Goal: Task Accomplishment & Management: Complete application form

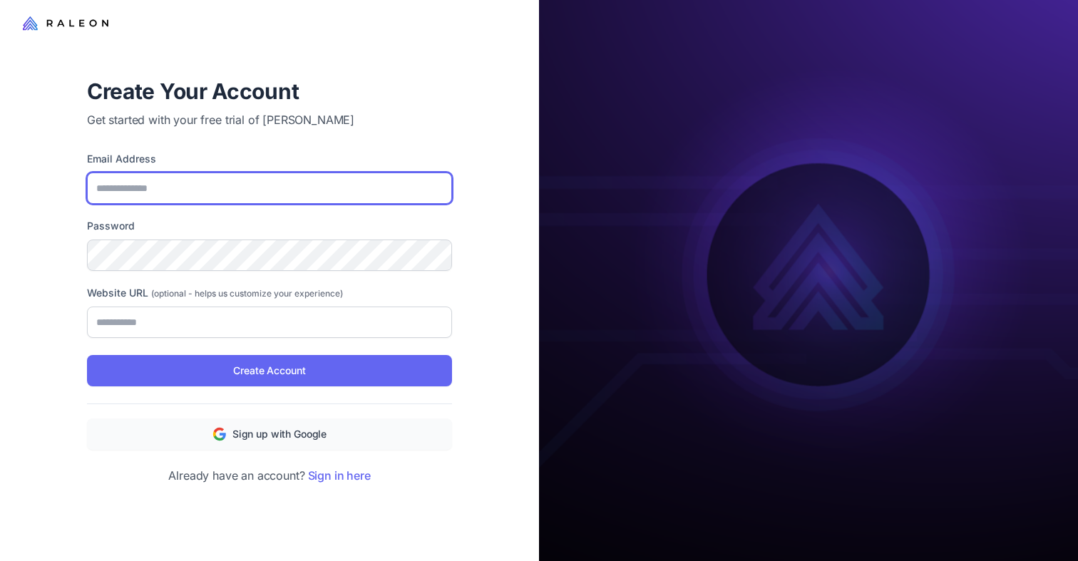
click at [301, 183] on input "Email Address" at bounding box center [269, 188] width 365 height 31
type input "**********"
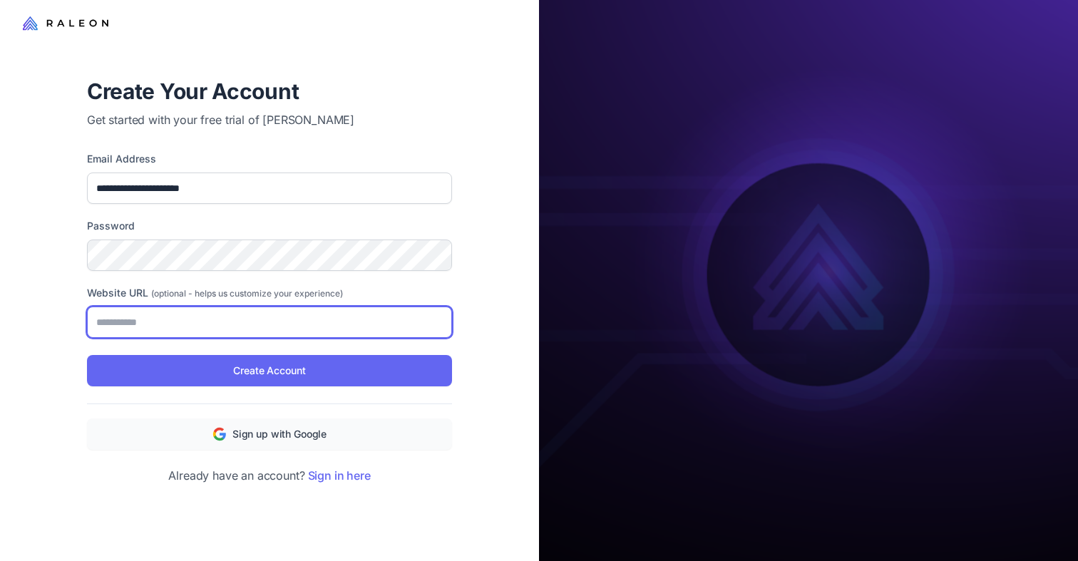
click at [244, 328] on input "Website URL (optional - helps us customize your experience)" at bounding box center [269, 322] width 365 height 31
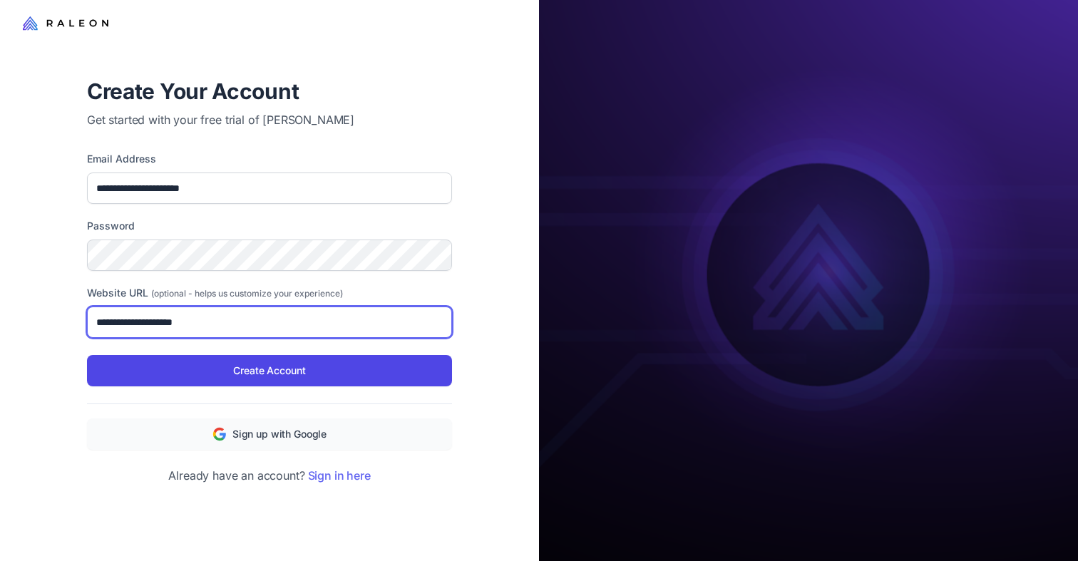
type input "**********"
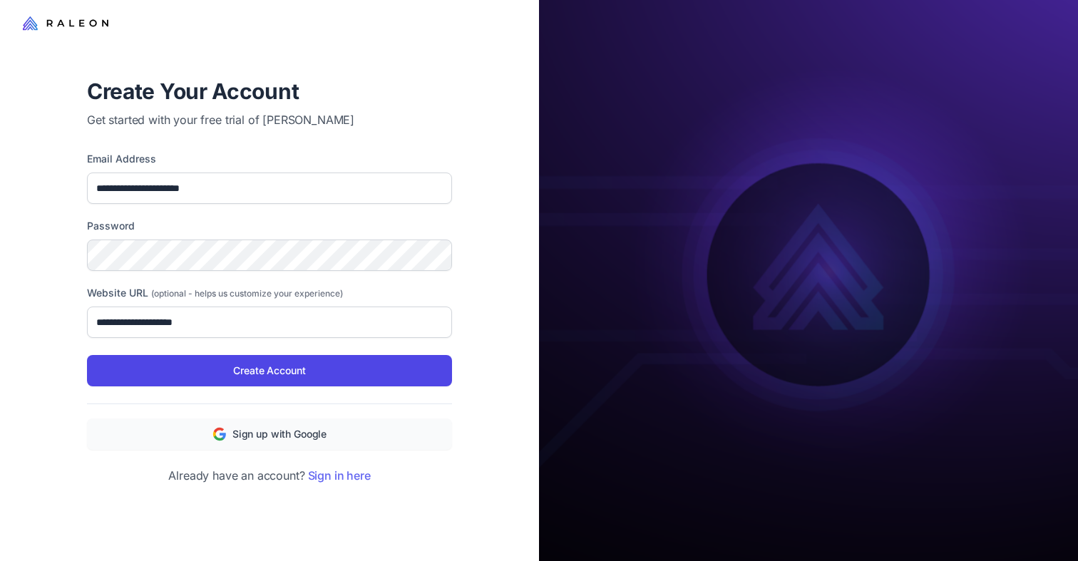
click at [277, 375] on span "Create Account" at bounding box center [269, 371] width 72 height 16
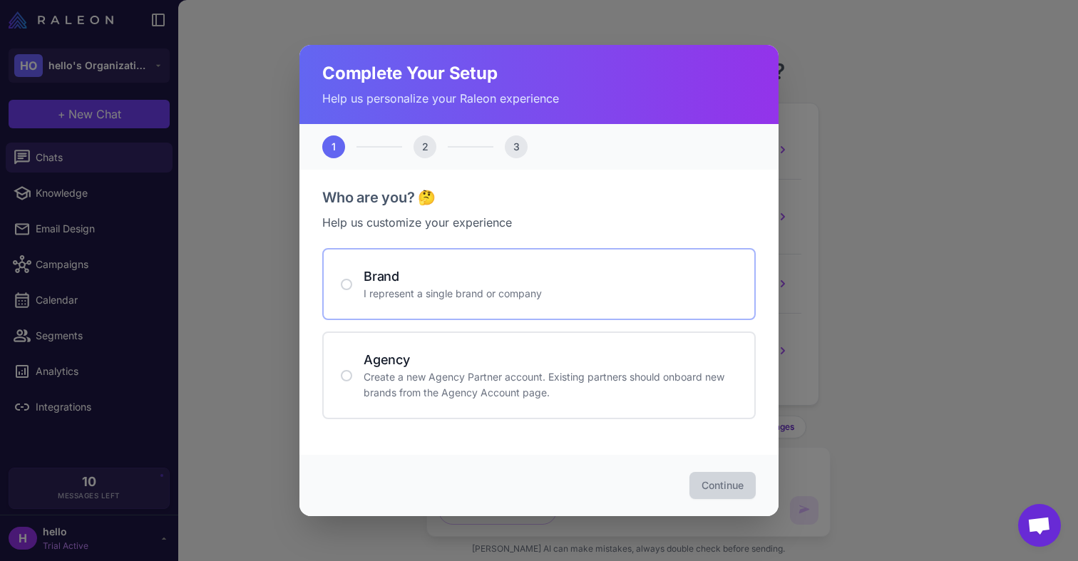
click at [550, 289] on p "I represent a single brand or company" at bounding box center [551, 294] width 374 height 16
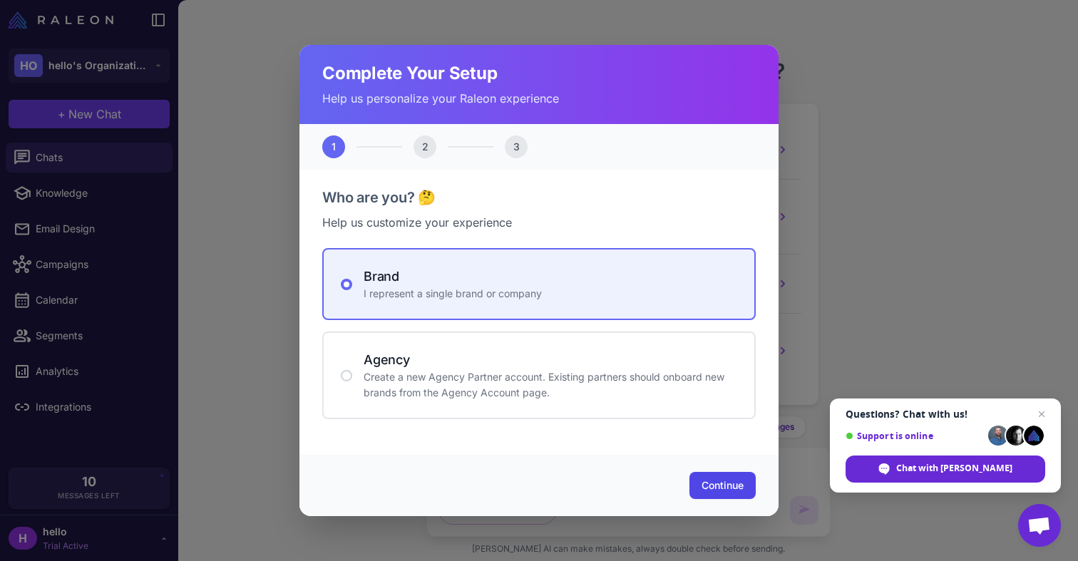
click at [733, 486] on span "Continue" at bounding box center [723, 486] width 42 height 14
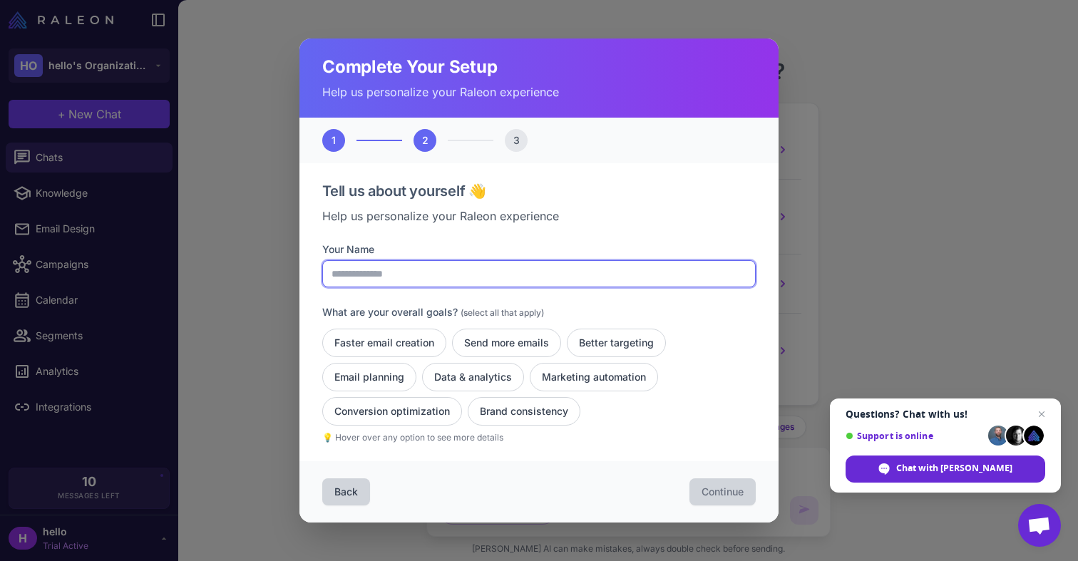
click at [539, 272] on input "Your Name" at bounding box center [539, 273] width 434 height 27
type input "**********"
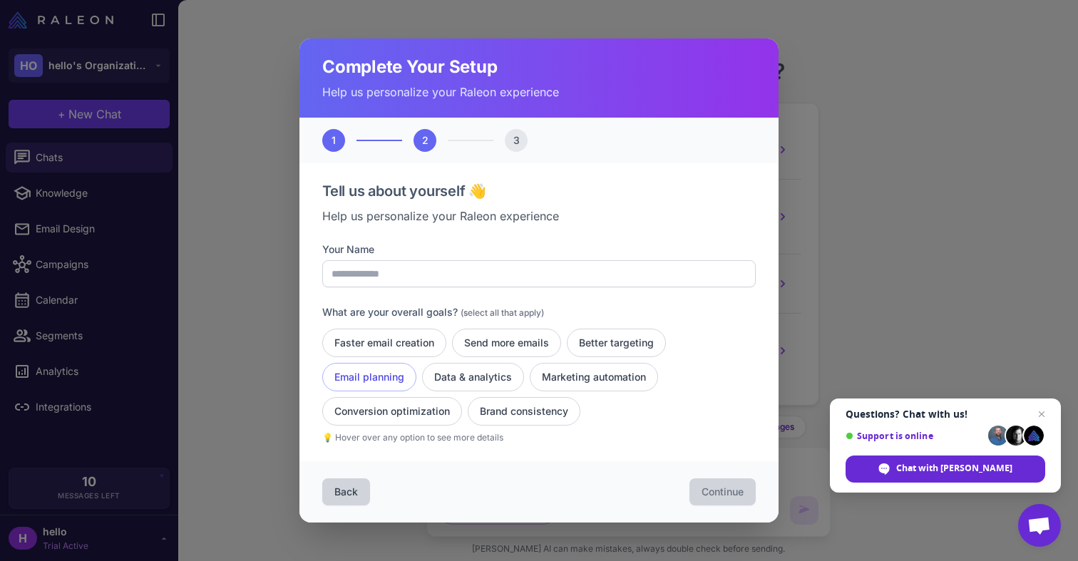
click at [382, 370] on button "Email planning" at bounding box center [369, 377] width 94 height 29
click at [396, 350] on button "Faster email creation" at bounding box center [384, 343] width 124 height 29
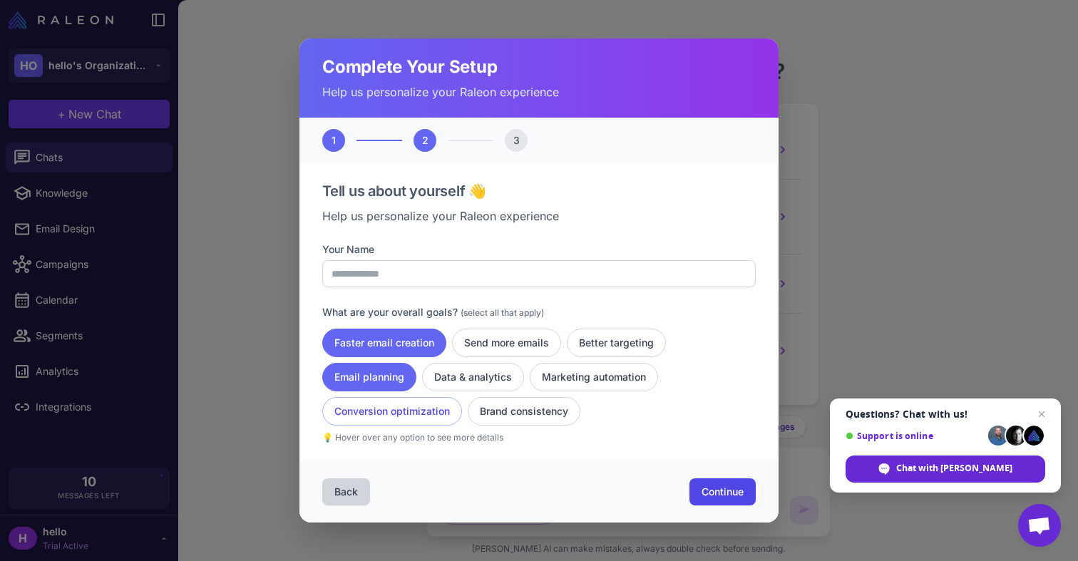
click at [395, 413] on button "Conversion optimization" at bounding box center [392, 411] width 140 height 29
click at [494, 418] on button "Brand consistency" at bounding box center [524, 411] width 113 height 29
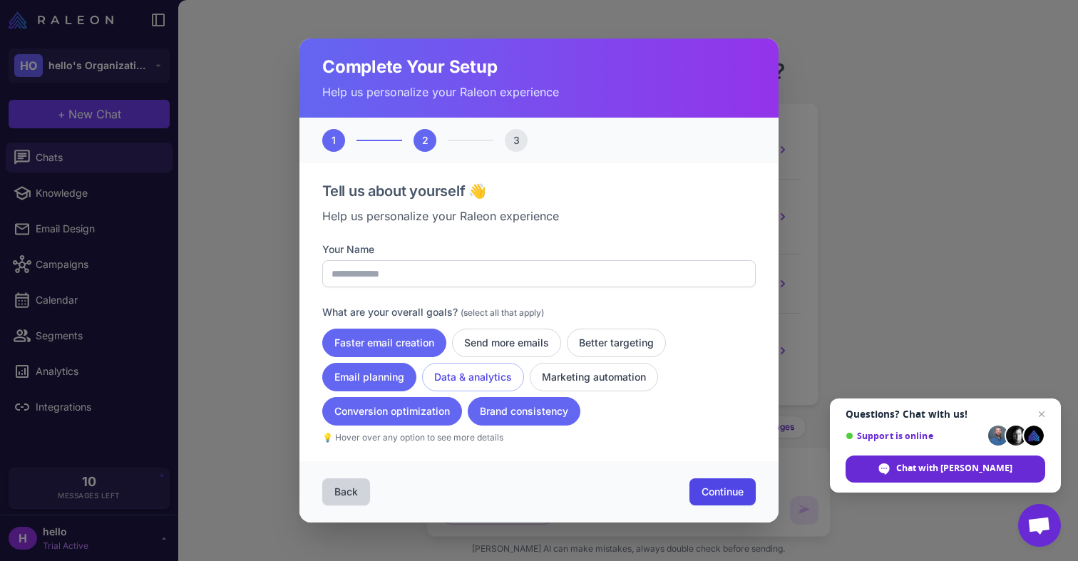
click at [487, 387] on button "Data & analytics" at bounding box center [473, 377] width 102 height 29
click at [511, 345] on button "Send more emails" at bounding box center [506, 343] width 109 height 29
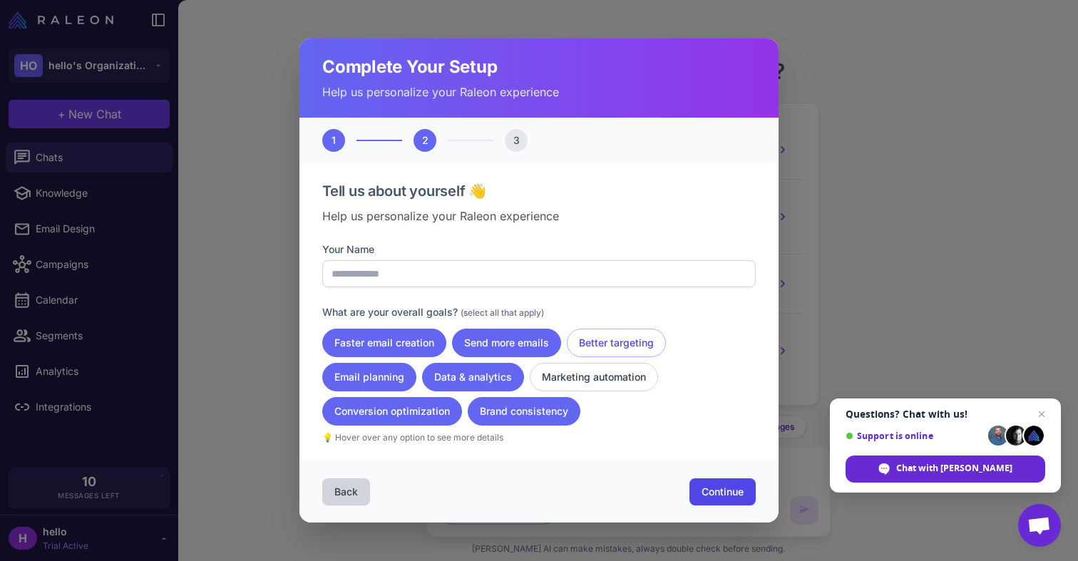
click at [585, 346] on button "Better targeting" at bounding box center [616, 343] width 99 height 29
click at [578, 370] on button "Marketing automation" at bounding box center [594, 377] width 128 height 29
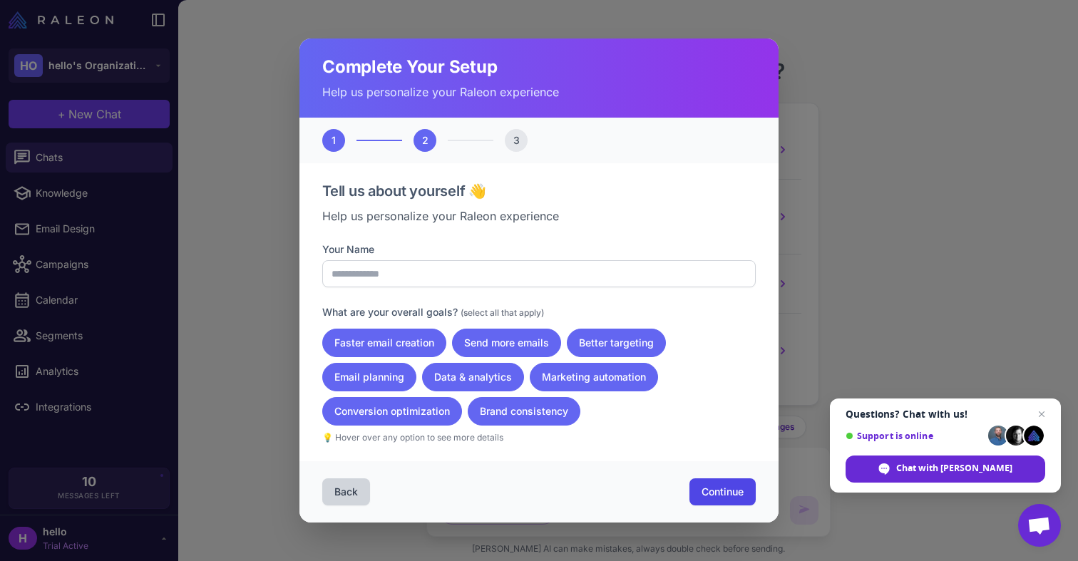
click at [708, 495] on span "Continue" at bounding box center [723, 492] width 42 height 14
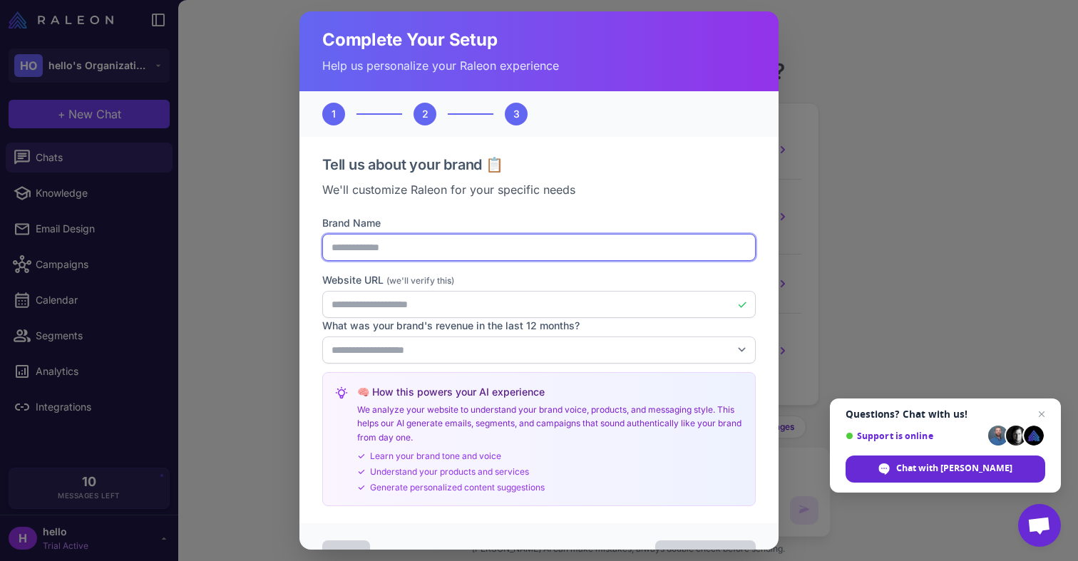
click at [369, 247] on input "**********" at bounding box center [539, 247] width 434 height 27
drag, startPoint x: 433, startPoint y: 247, endPoint x: 284, endPoint y: 247, distance: 149.1
click at [284, 247] on div "**********" at bounding box center [539, 280] width 1078 height 561
type input "**********"
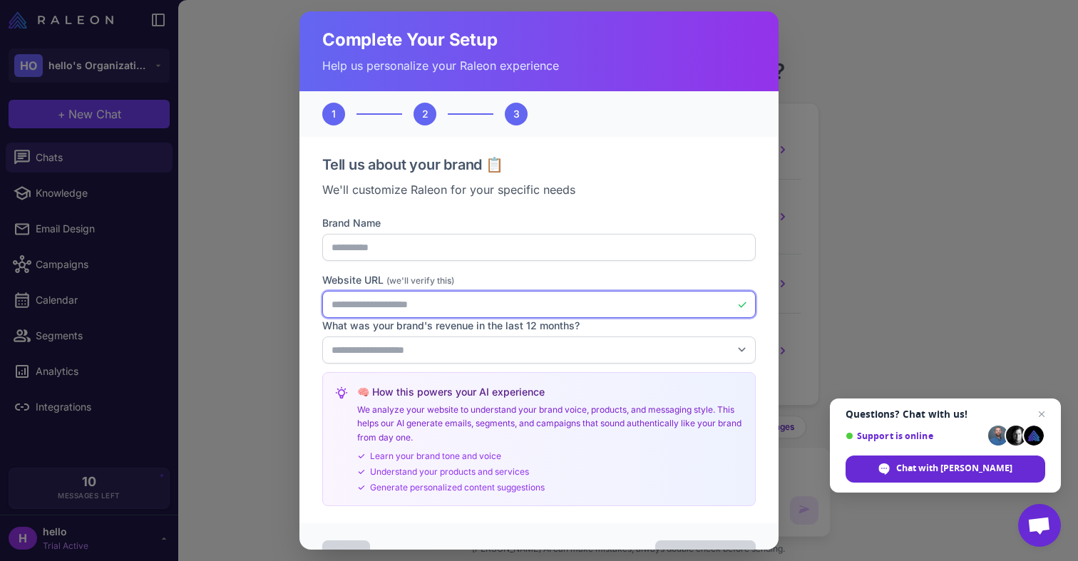
click at [378, 309] on input "**********" at bounding box center [539, 304] width 434 height 27
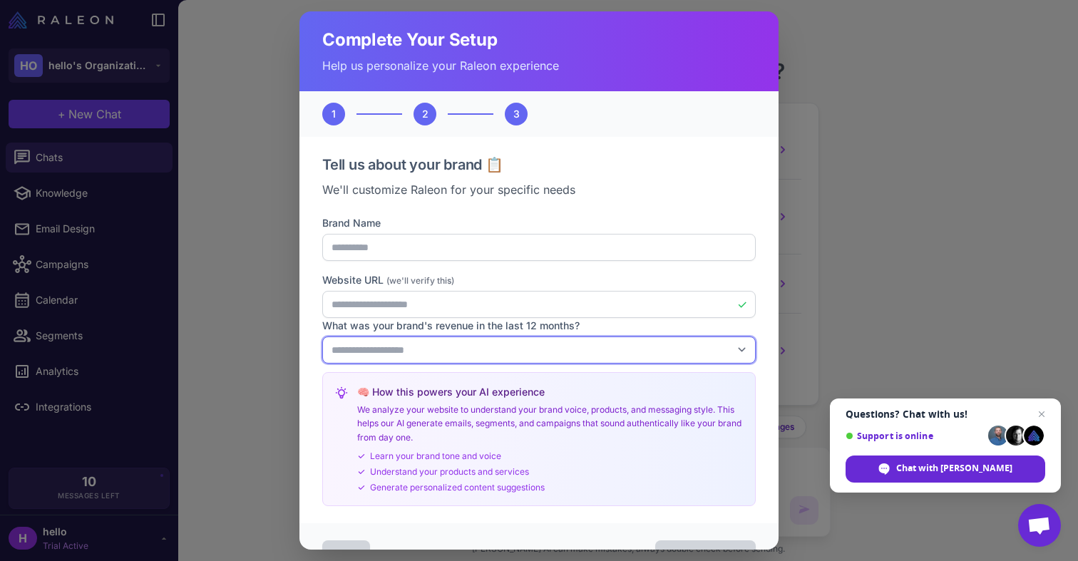
select select "******"
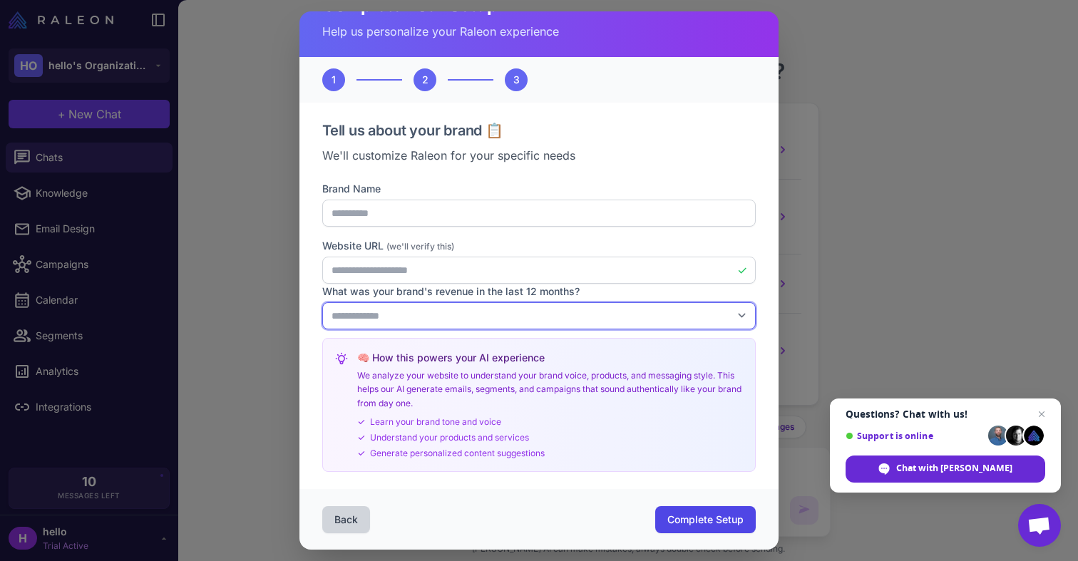
scroll to position [34, 0]
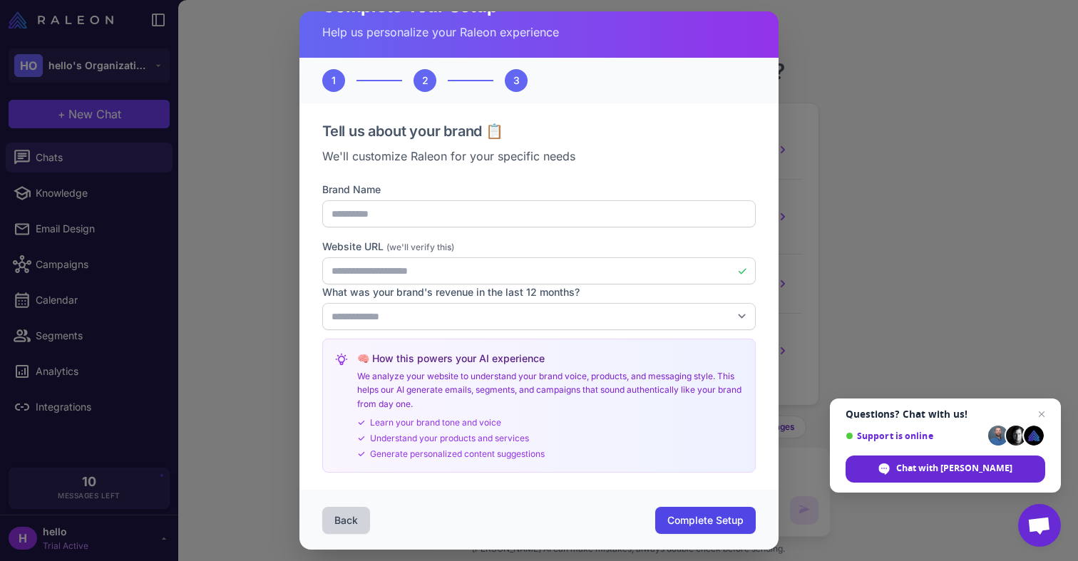
click at [697, 525] on span "Complete Setup" at bounding box center [706, 521] width 76 height 14
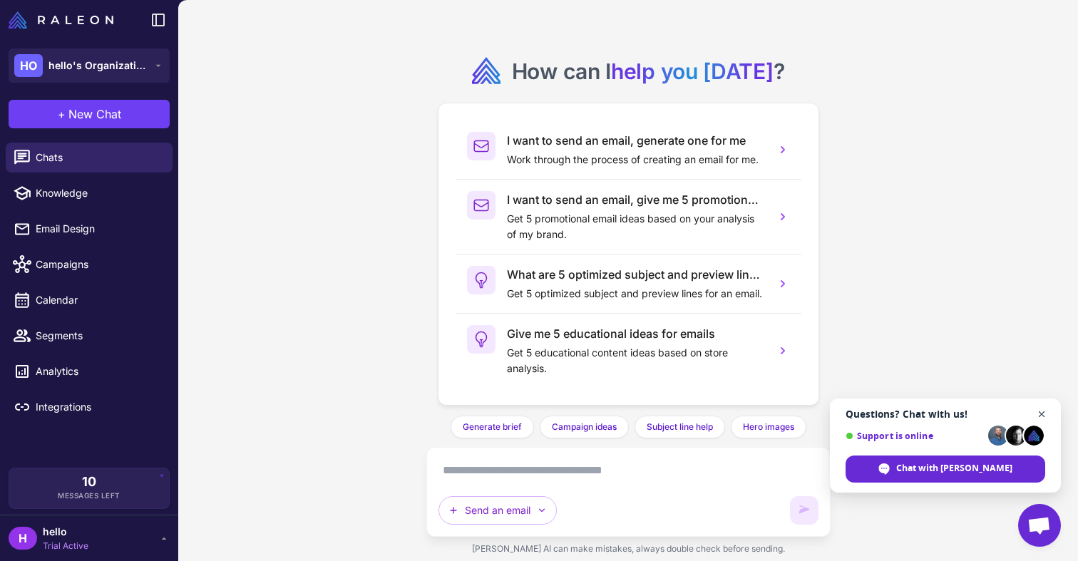
click at [1043, 414] on span "Open chat" at bounding box center [1042, 415] width 18 height 18
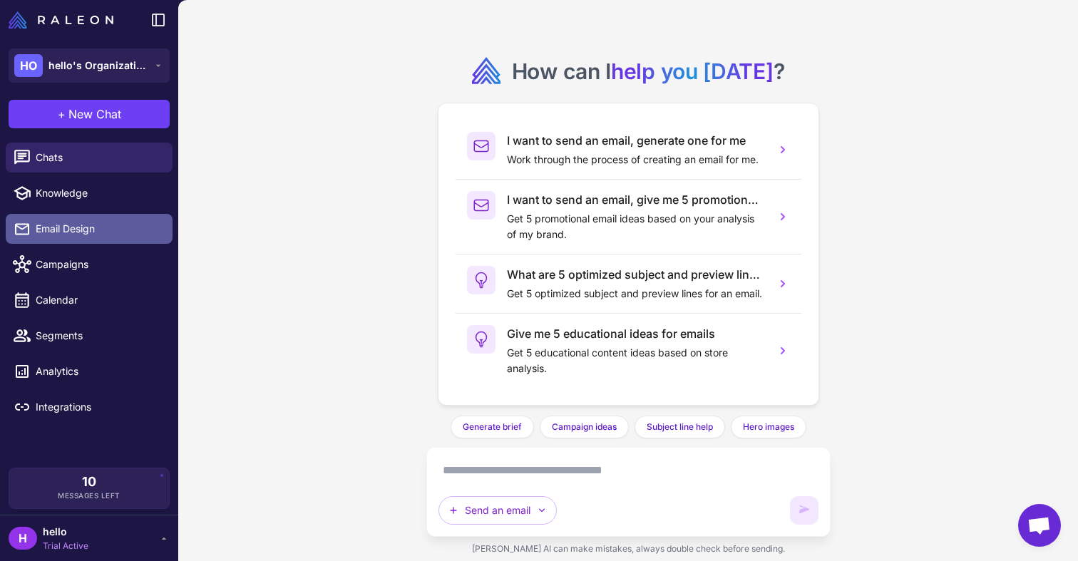
click at [83, 223] on span "Email Design" at bounding box center [99, 229] width 126 height 16
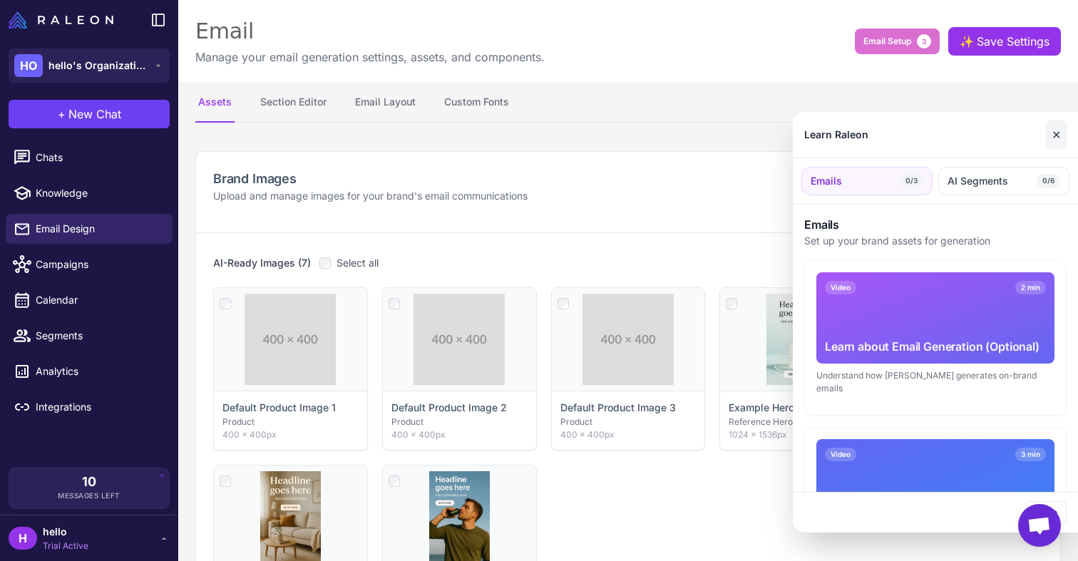
click at [1061, 139] on button "✕" at bounding box center [1056, 135] width 21 height 29
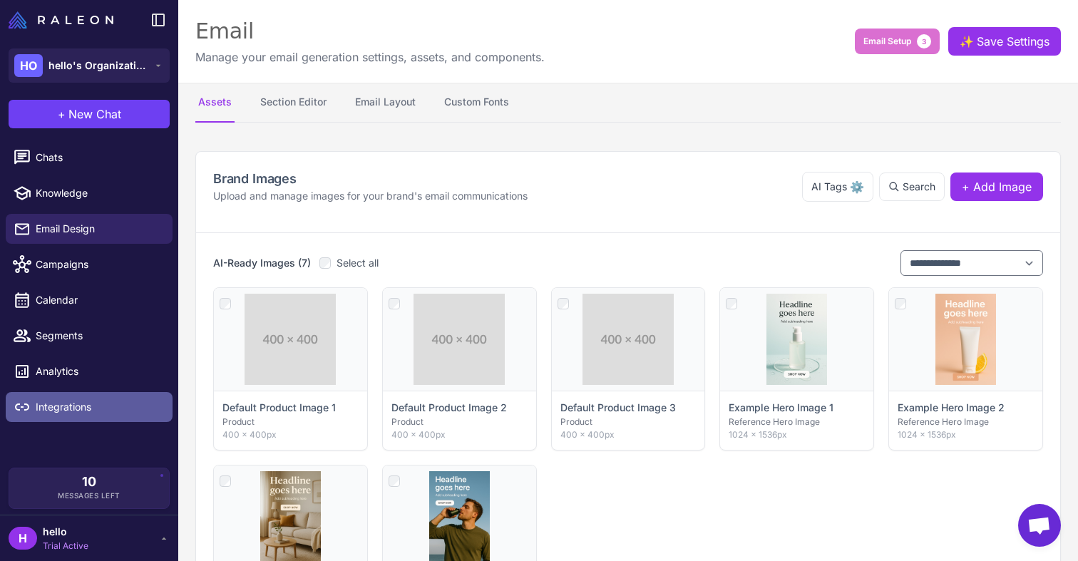
click at [54, 408] on span "Integrations" at bounding box center [99, 407] width 126 height 16
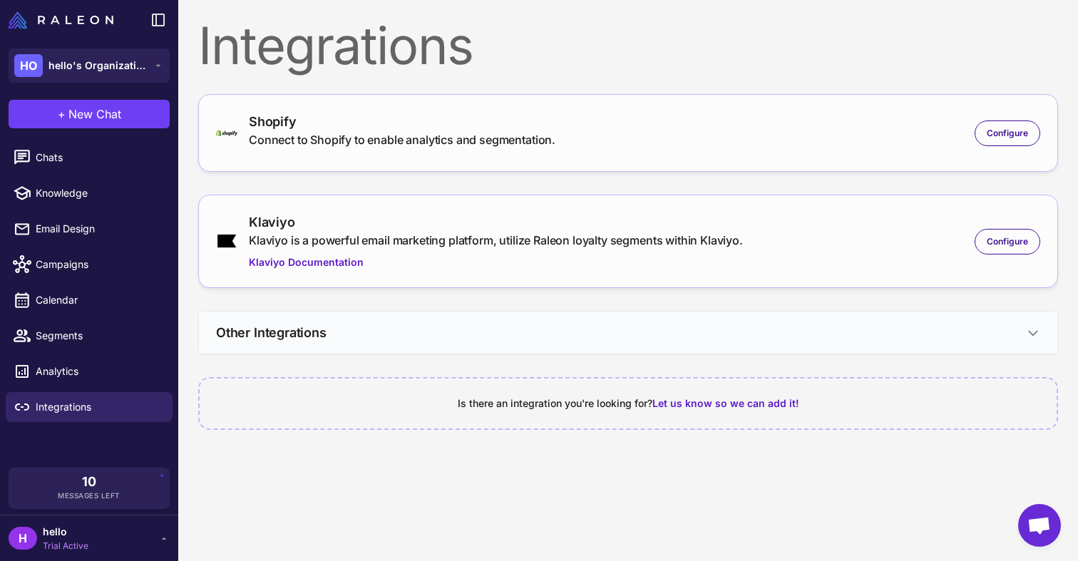
click at [270, 337] on h3 "Other Integrations" at bounding box center [271, 332] width 111 height 19
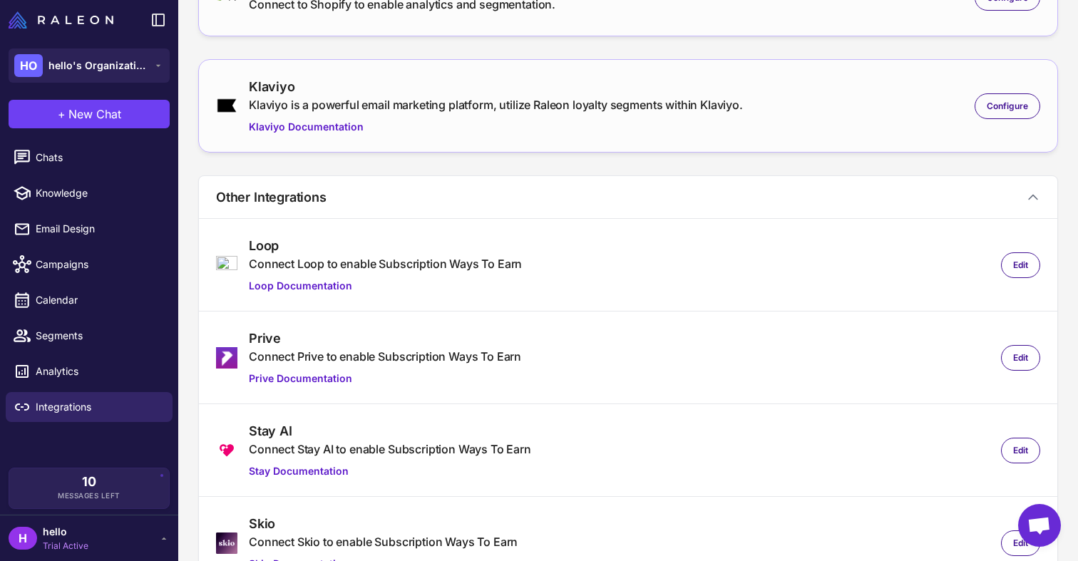
scroll to position [110, 0]
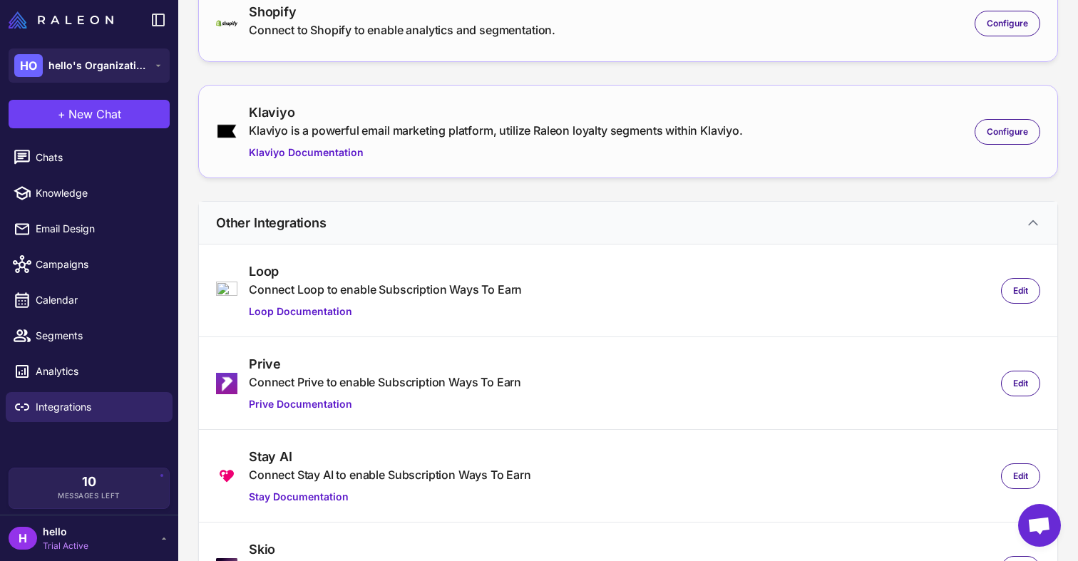
click at [329, 215] on button "Other Integrations" at bounding box center [628, 223] width 859 height 42
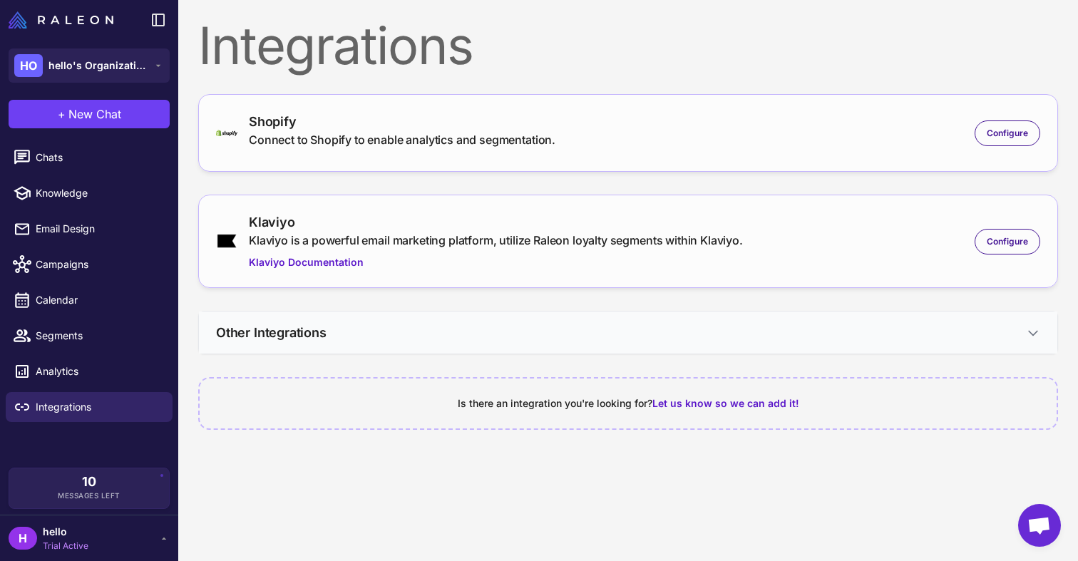
scroll to position [0, 0]
click at [89, 373] on span "Analytics" at bounding box center [99, 372] width 126 height 16
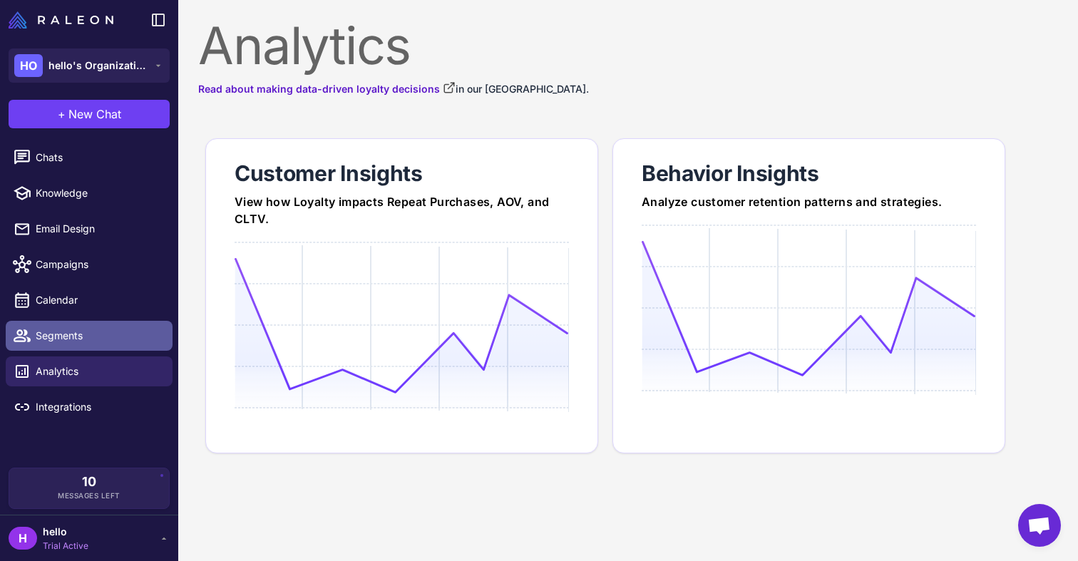
click at [113, 330] on span "Segments" at bounding box center [99, 336] width 126 height 16
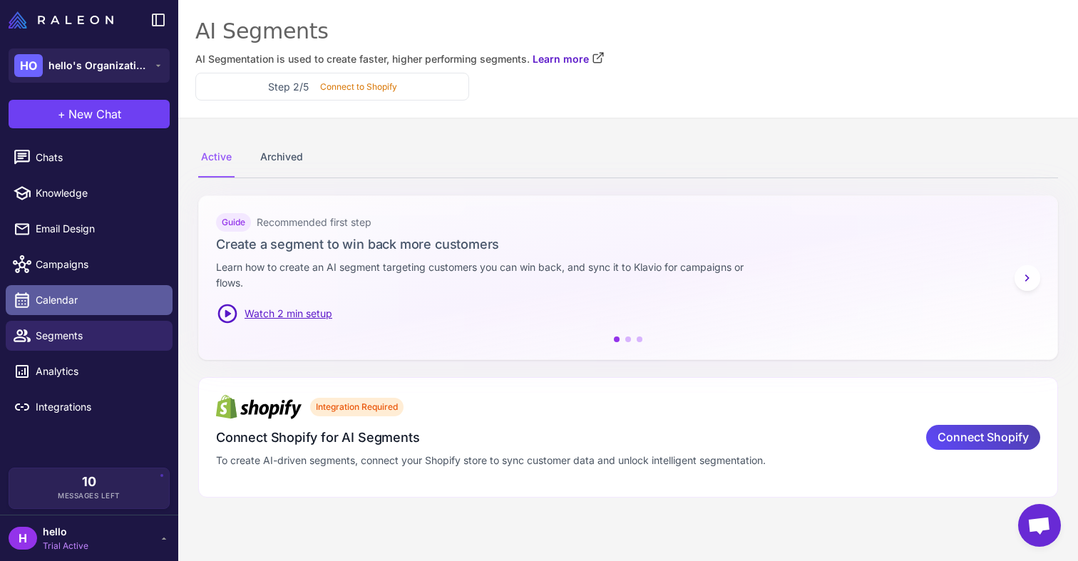
click at [101, 299] on span "Calendar" at bounding box center [99, 300] width 126 height 16
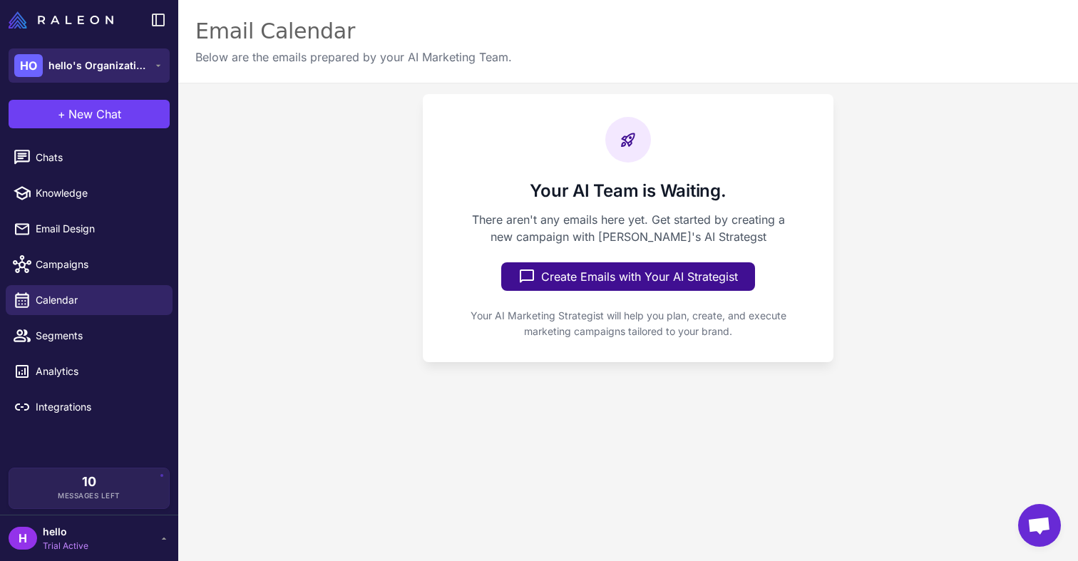
click at [141, 72] on span "hello's Organization" at bounding box center [98, 66] width 100 height 16
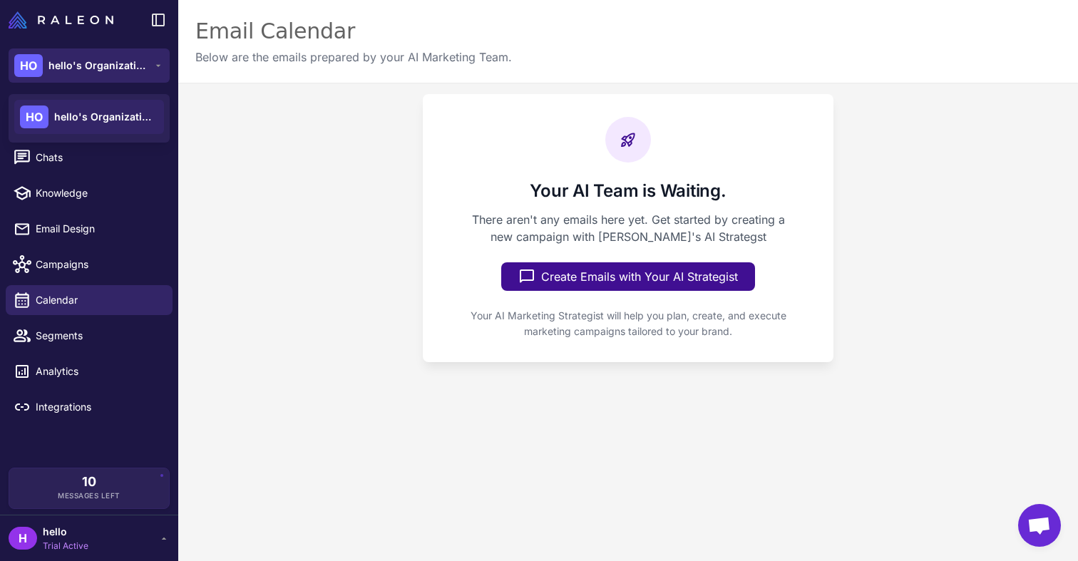
click at [141, 72] on span "hello's Organization" at bounding box center [98, 66] width 100 height 16
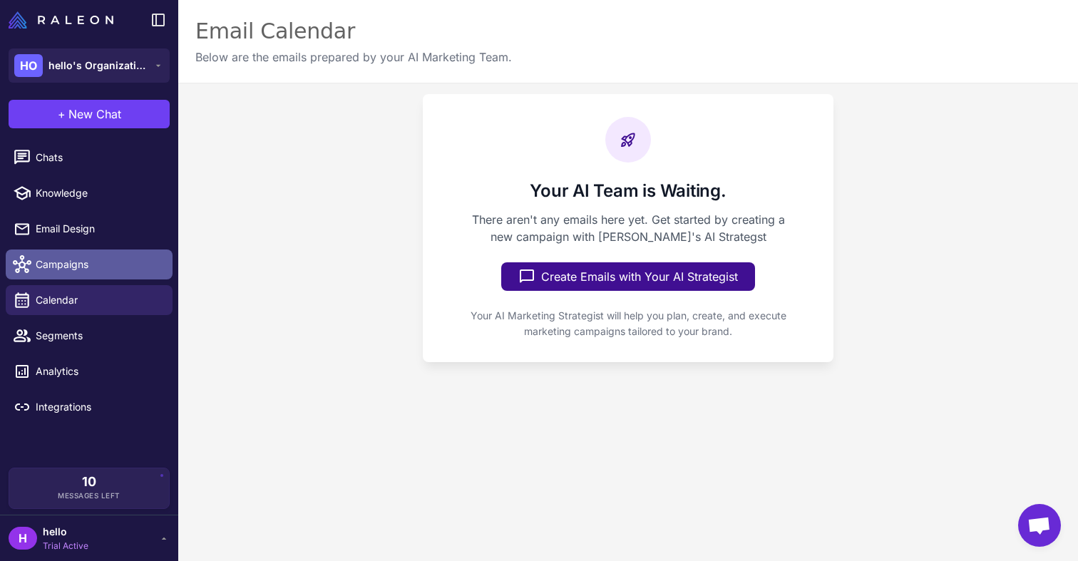
click at [61, 265] on span "Campaigns" at bounding box center [99, 265] width 126 height 16
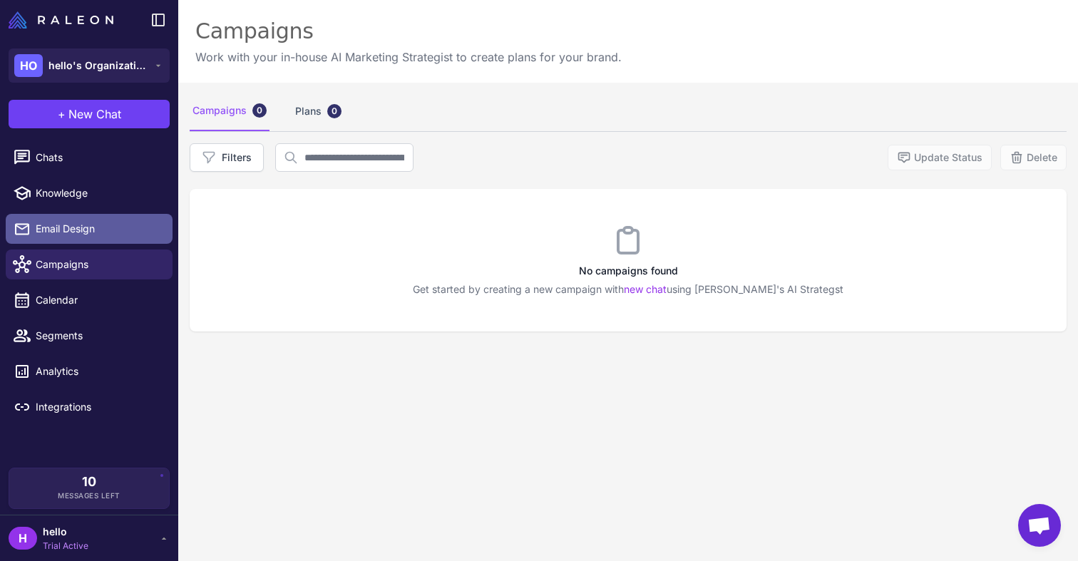
click at [78, 223] on span "Email Design" at bounding box center [99, 229] width 126 height 16
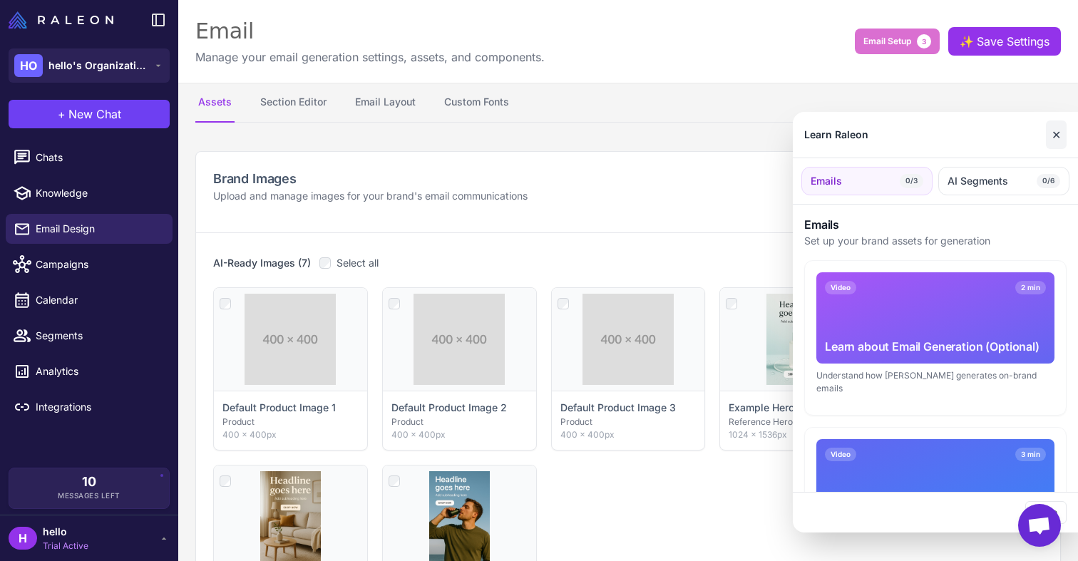
click at [1053, 134] on button "✕" at bounding box center [1056, 135] width 21 height 29
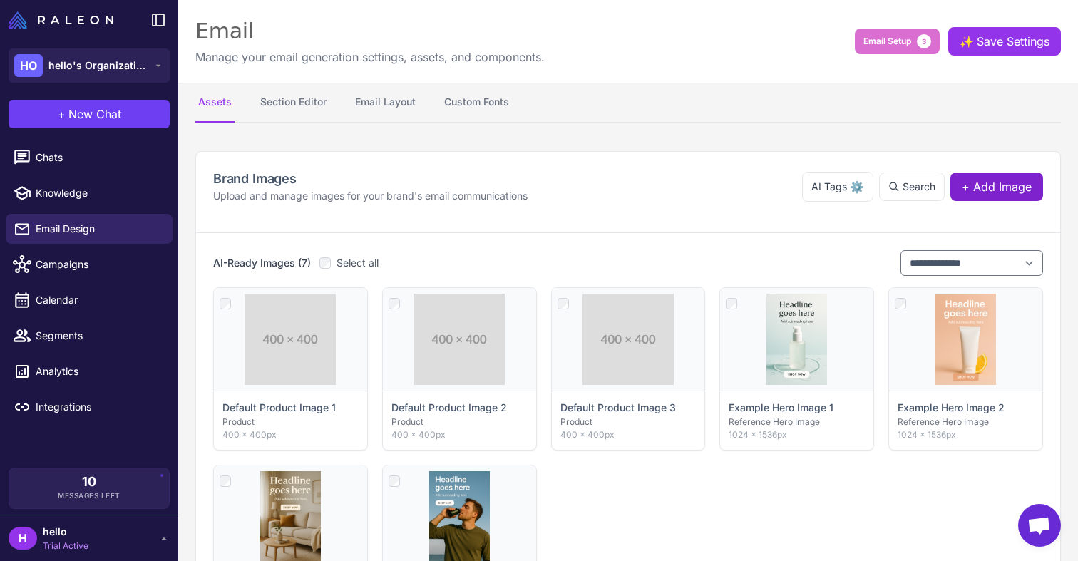
click at [996, 188] on span "+ Add Image" at bounding box center [997, 186] width 70 height 17
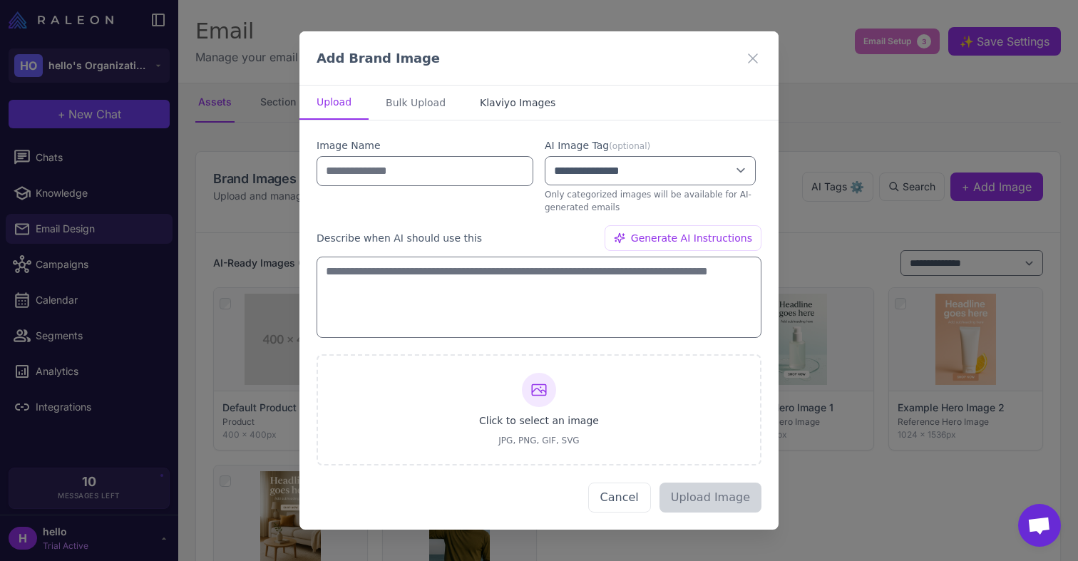
click at [517, 104] on button "Klaviyo Images" at bounding box center [518, 103] width 110 height 34
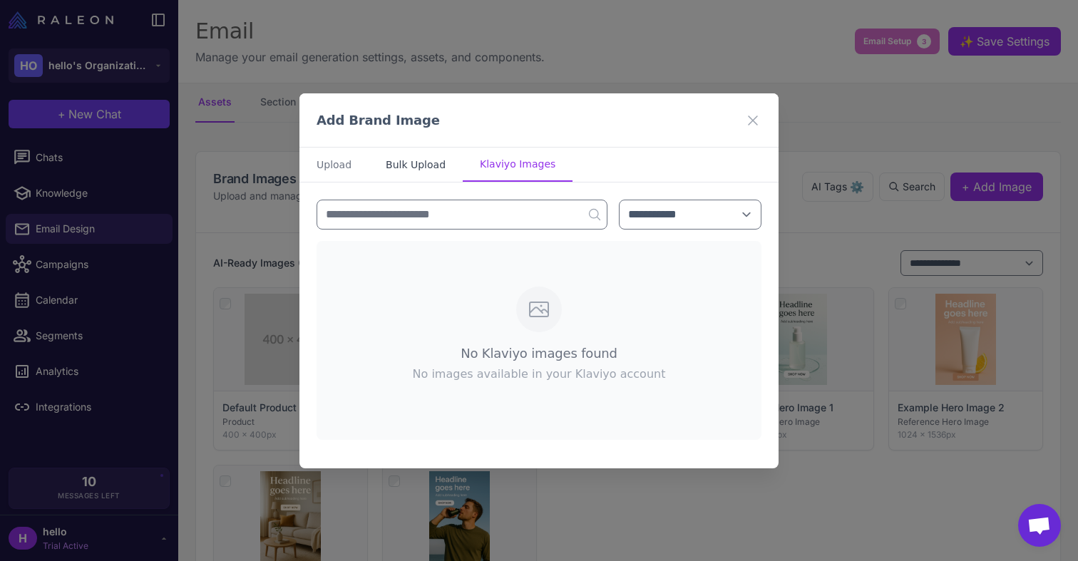
click at [412, 156] on button "Bulk Upload" at bounding box center [416, 165] width 94 height 34
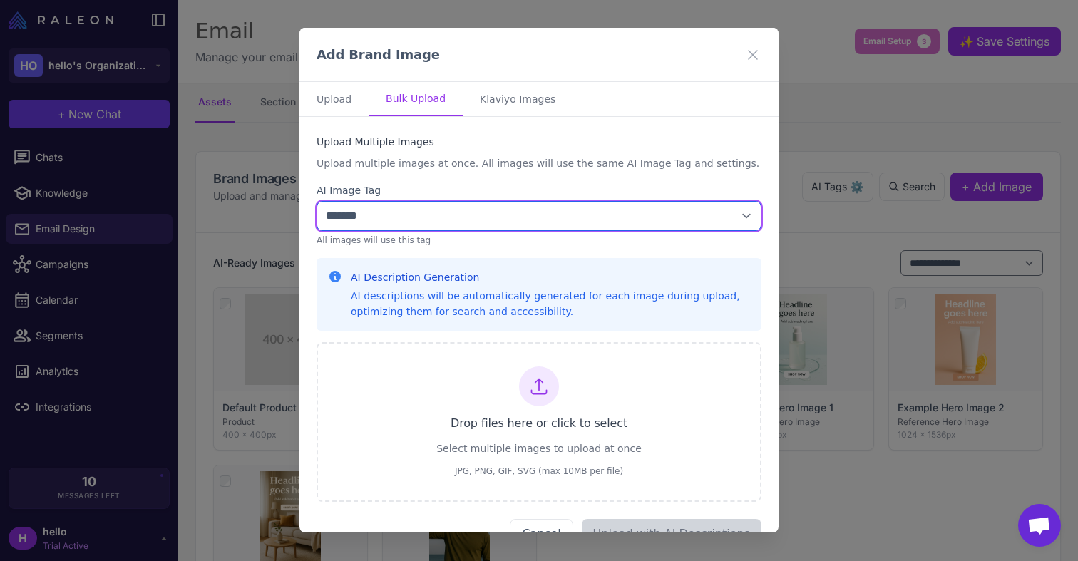
select select "**********"
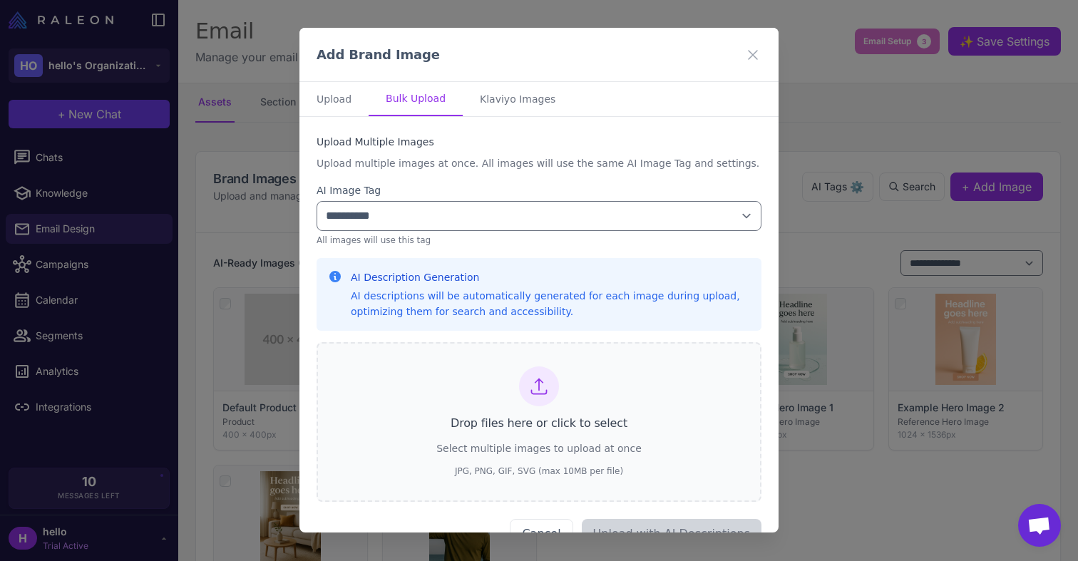
click at [549, 386] on div at bounding box center [539, 387] width 40 height 40
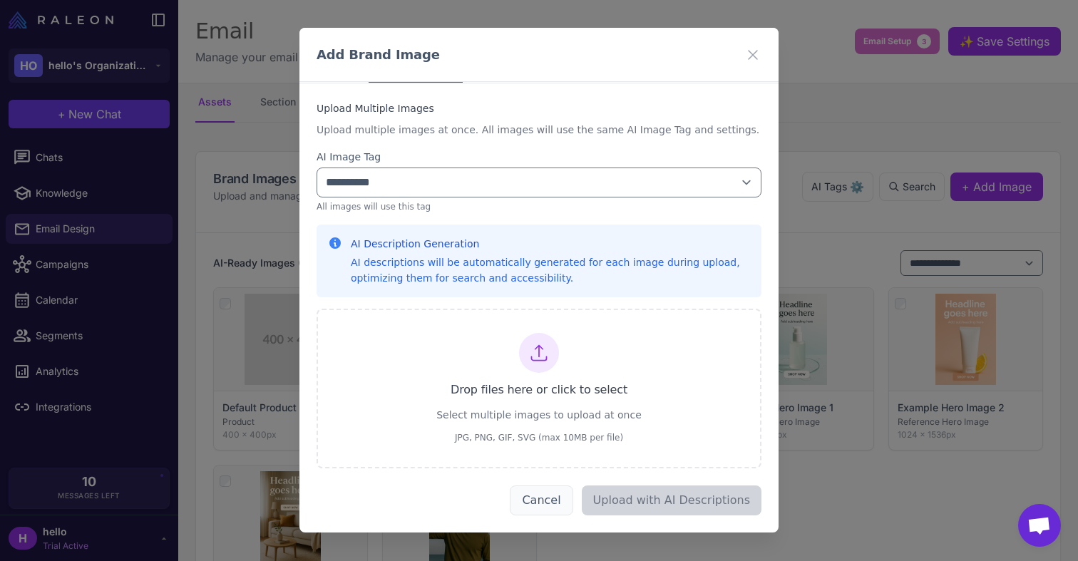
scroll to position [34, 0]
click at [566, 497] on button "Cancel" at bounding box center [541, 501] width 63 height 30
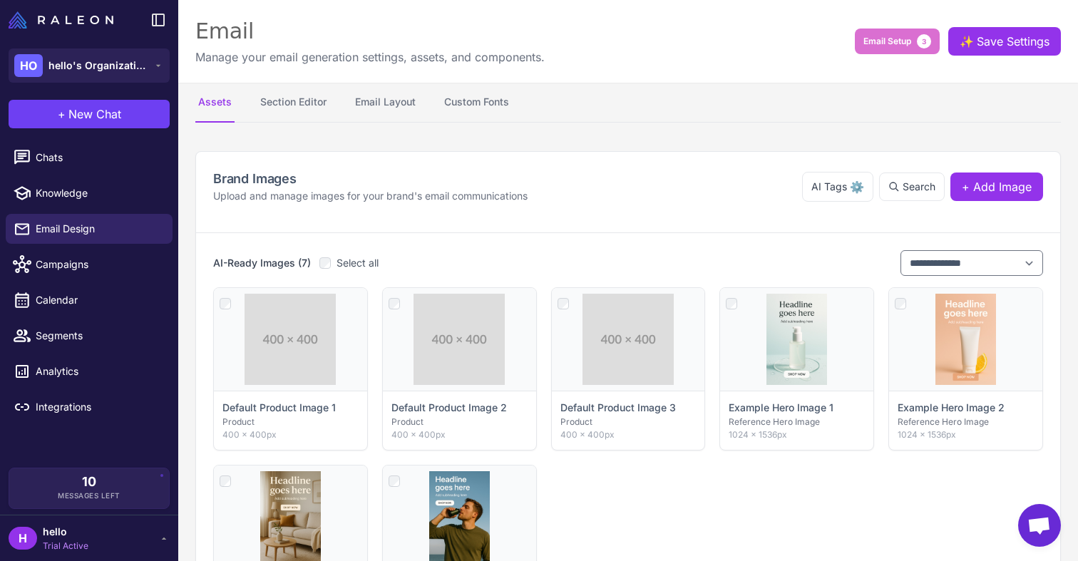
scroll to position [0, 0]
click at [492, 97] on button "Custom Fonts" at bounding box center [476, 103] width 71 height 40
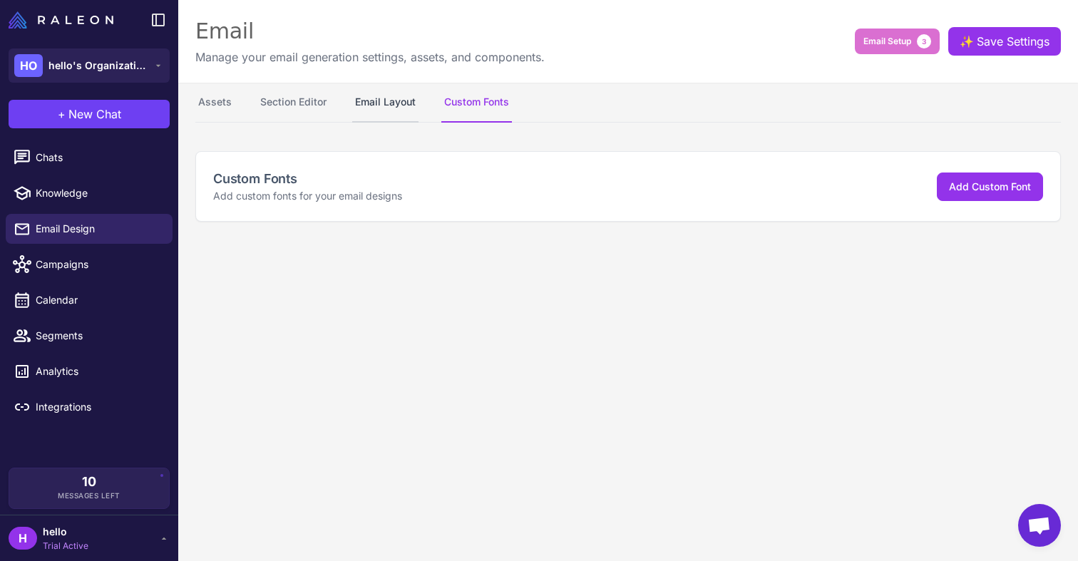
click at [383, 103] on button "Email Layout" at bounding box center [385, 103] width 66 height 40
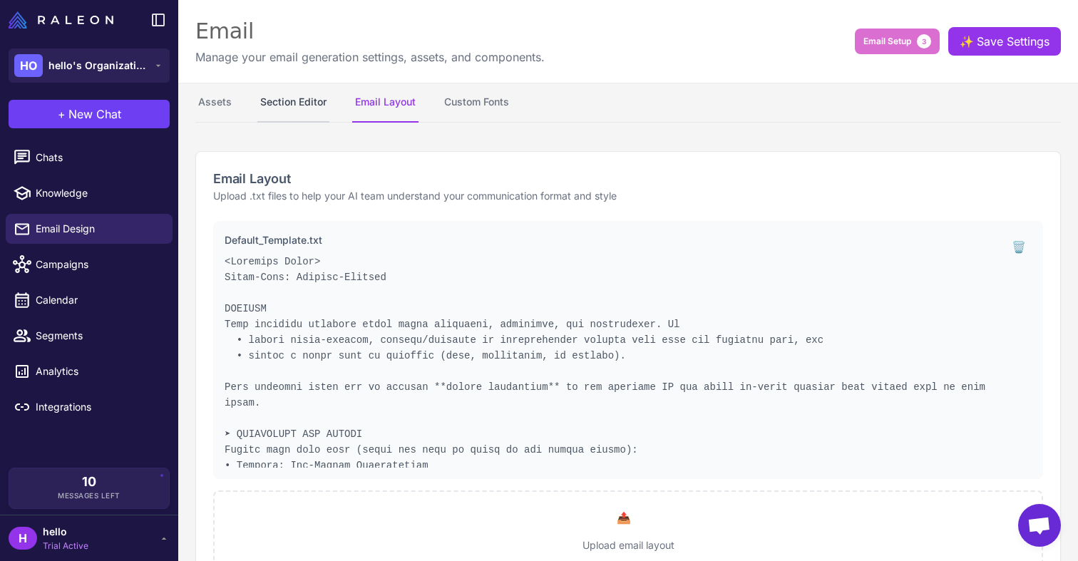
click at [318, 108] on button "Section Editor" at bounding box center [293, 103] width 72 height 40
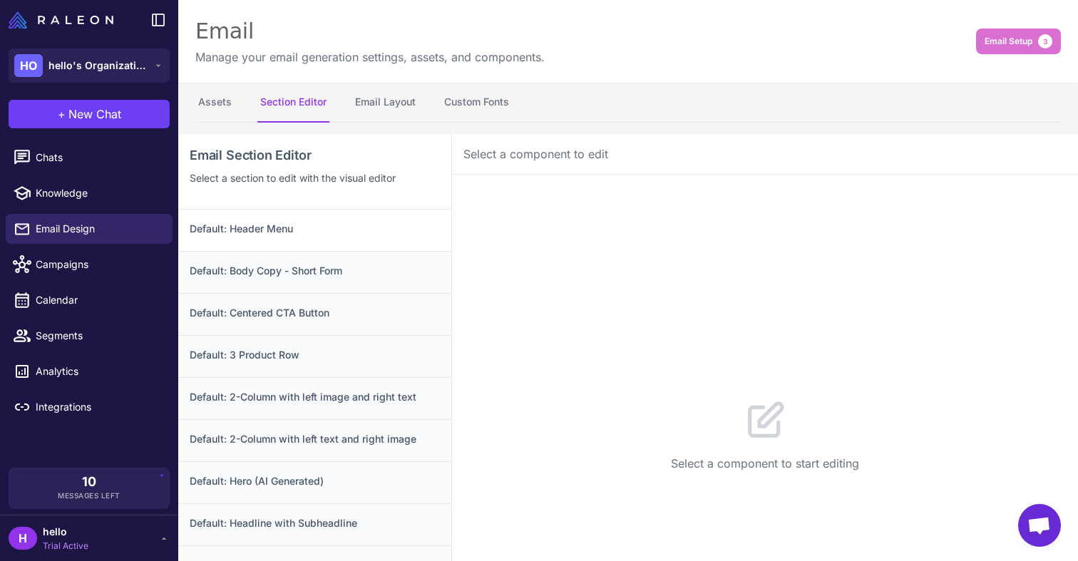
click at [230, 233] on h3 "Default: Header Menu" at bounding box center [315, 229] width 250 height 16
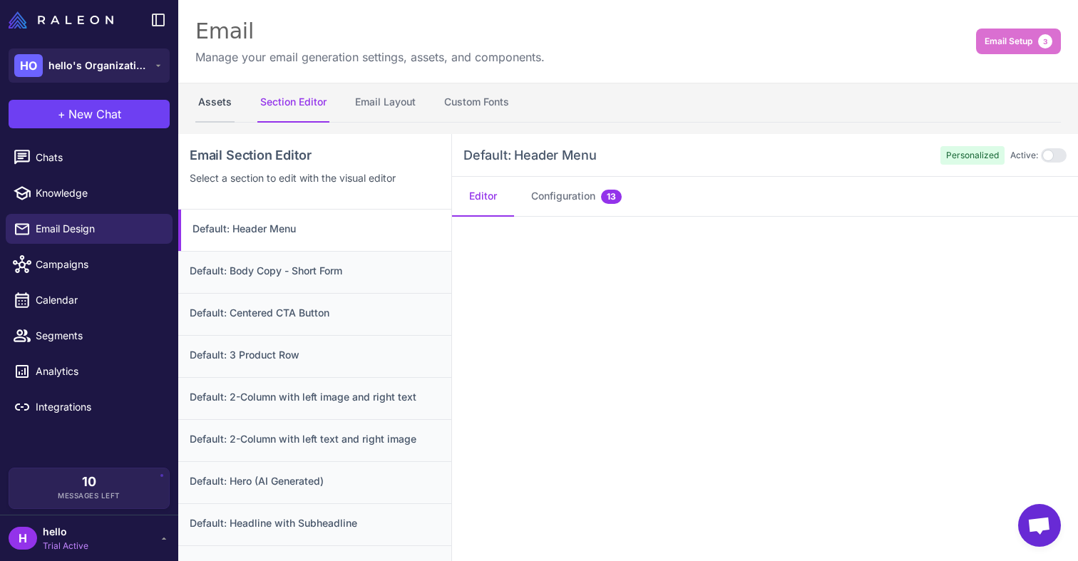
click at [202, 90] on button "Assets" at bounding box center [214, 103] width 39 height 40
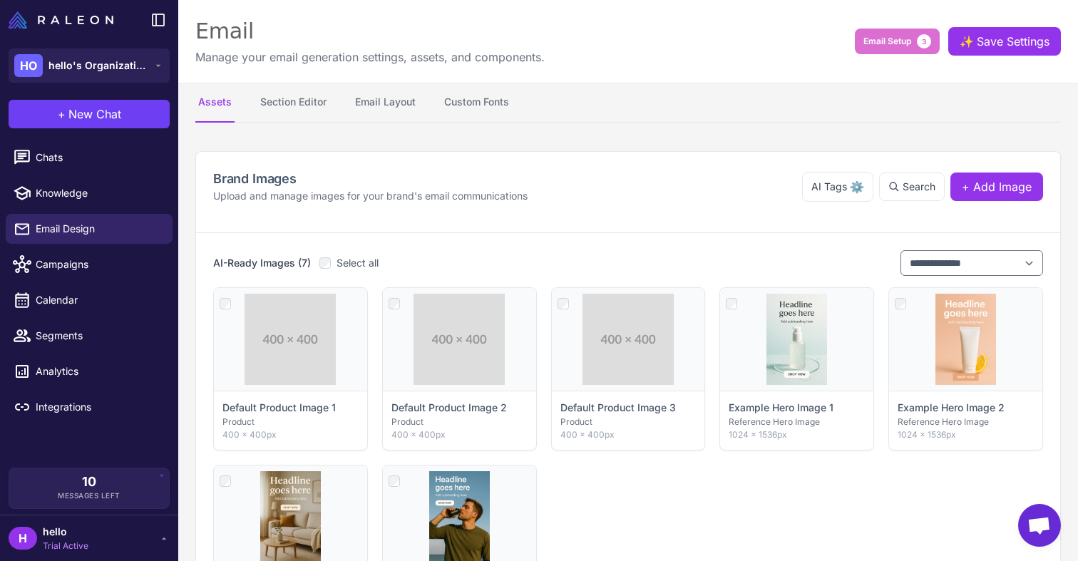
click at [1041, 518] on span "Open chat" at bounding box center [1040, 527] width 24 height 20
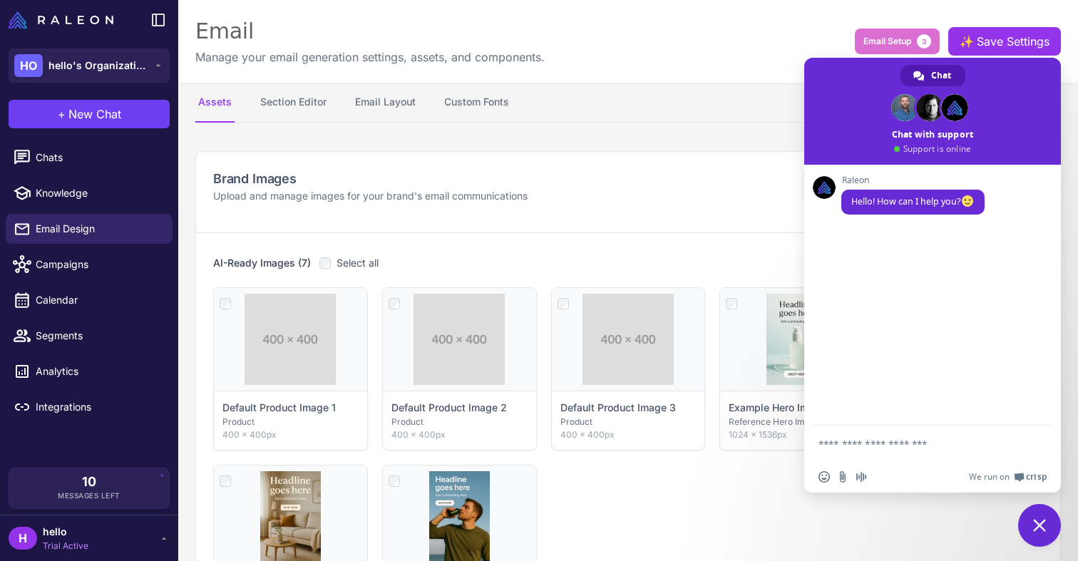
click at [1041, 517] on span "Close chat" at bounding box center [1039, 525] width 43 height 43
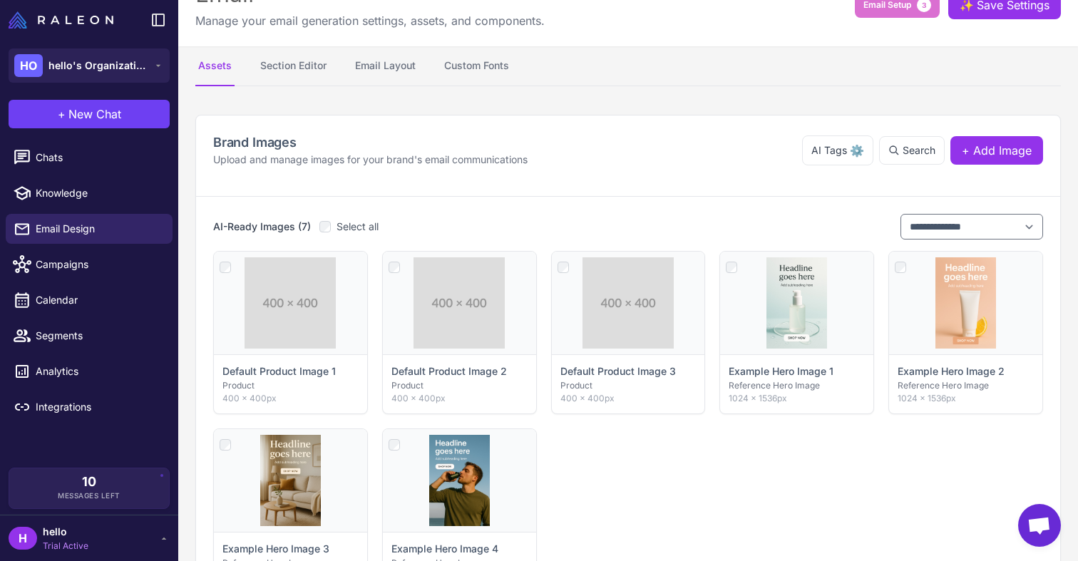
scroll to position [46, 0]
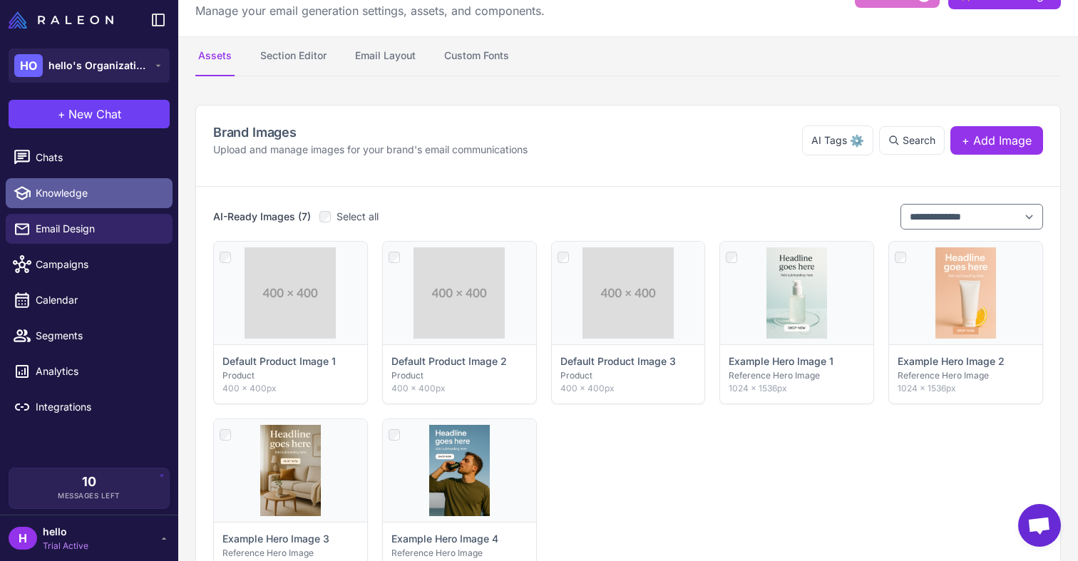
click at [93, 181] on link "Knowledge" at bounding box center [89, 193] width 167 height 30
select select
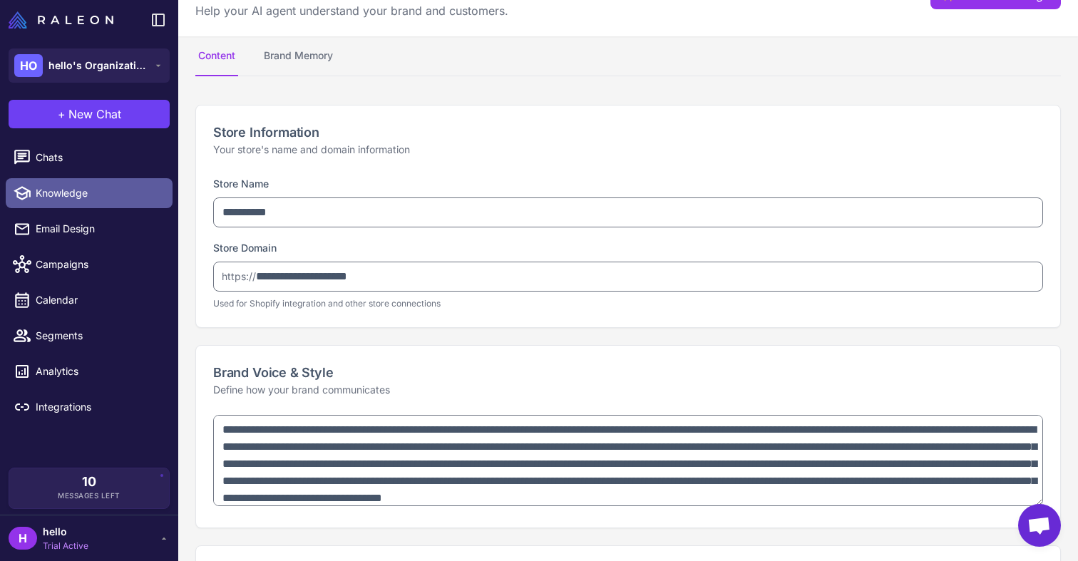
type textarea "**********"
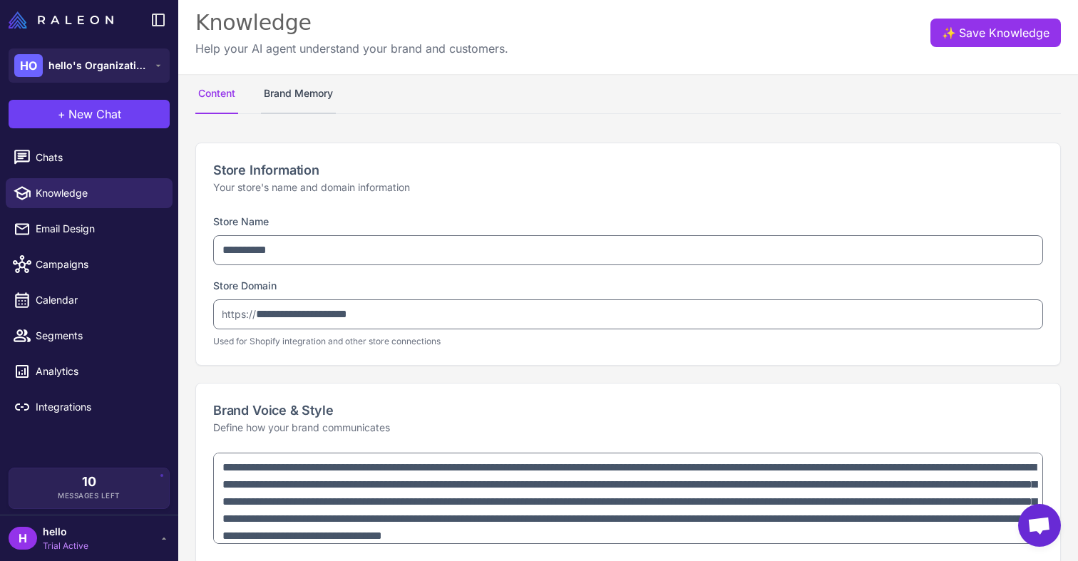
click at [318, 91] on button "Brand Memory" at bounding box center [298, 94] width 75 height 40
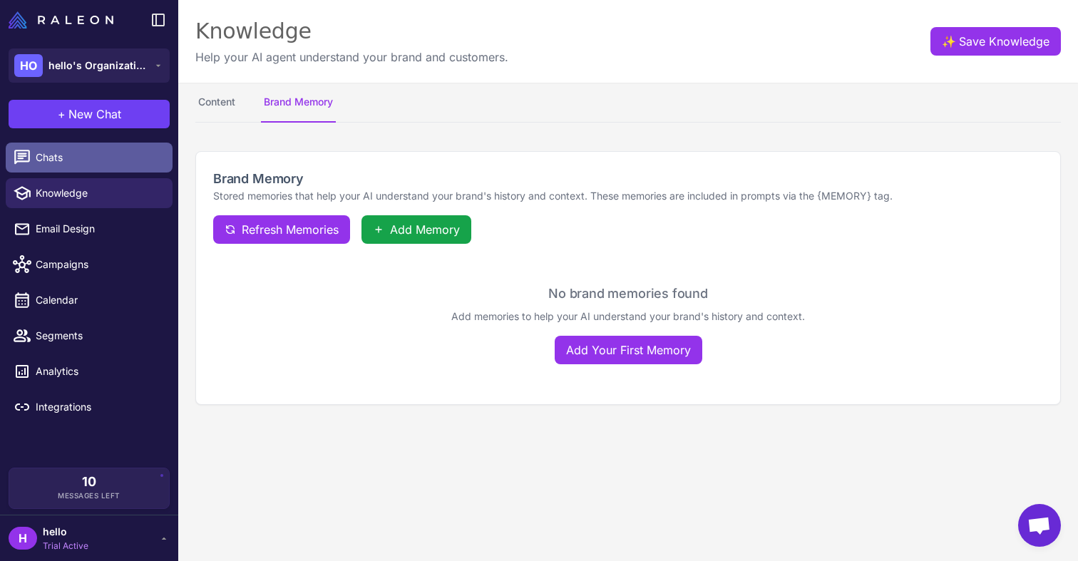
click at [53, 151] on span "Chats" at bounding box center [99, 158] width 126 height 16
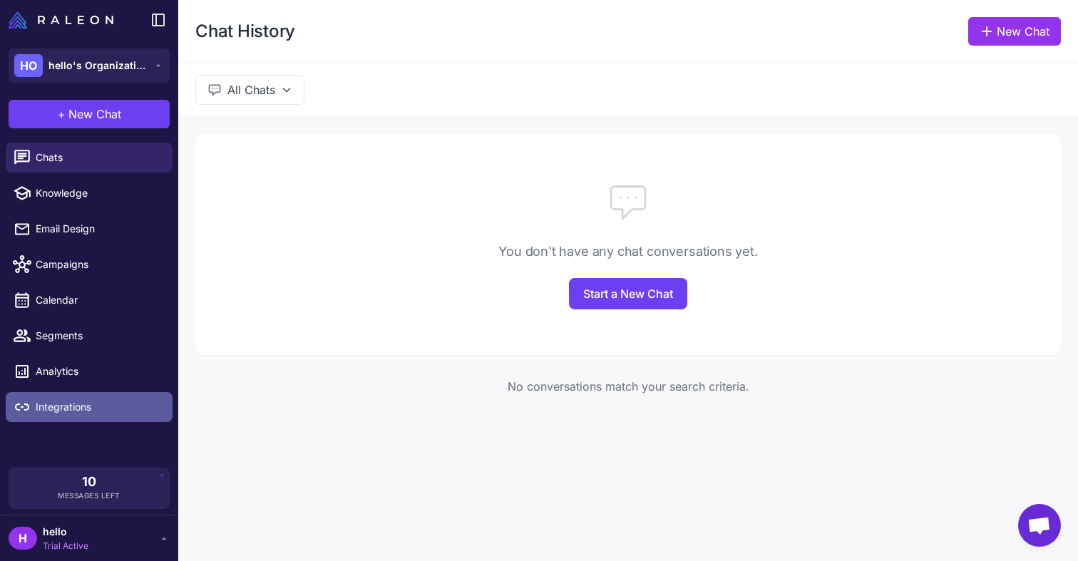
click at [105, 394] on link "Integrations" at bounding box center [89, 407] width 167 height 30
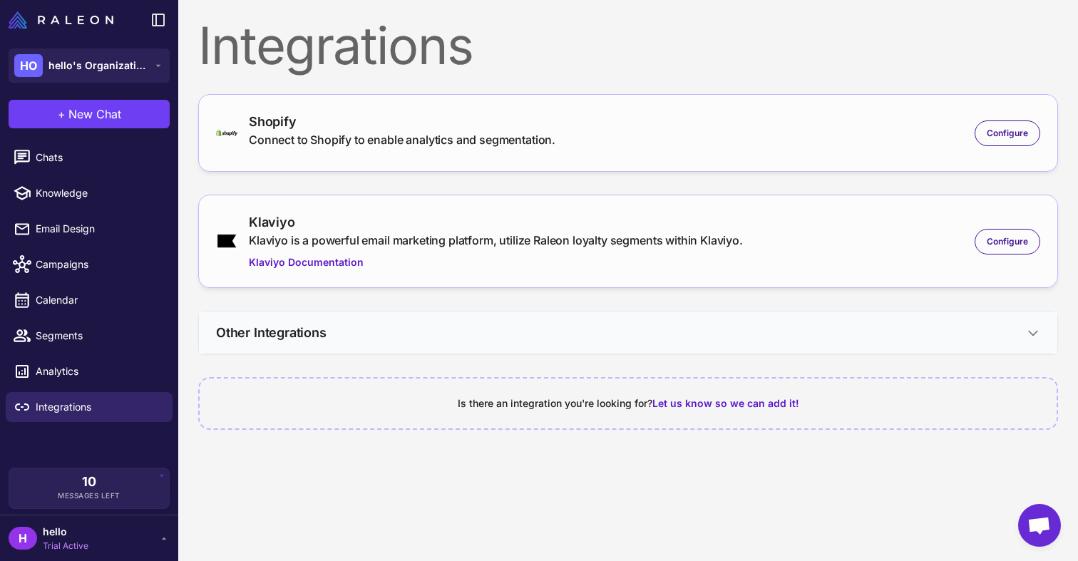
click at [268, 334] on h3 "Other Integrations" at bounding box center [271, 332] width 111 height 19
